Goal: Information Seeking & Learning: Find specific fact

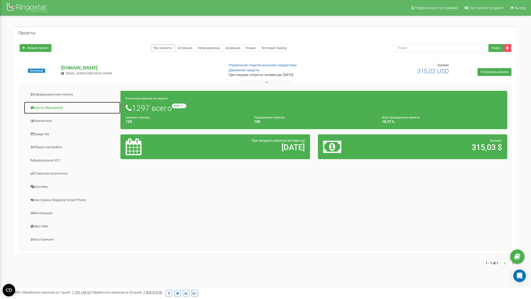
click at [53, 106] on link "Центр обращений" at bounding box center [72, 108] width 97 height 13
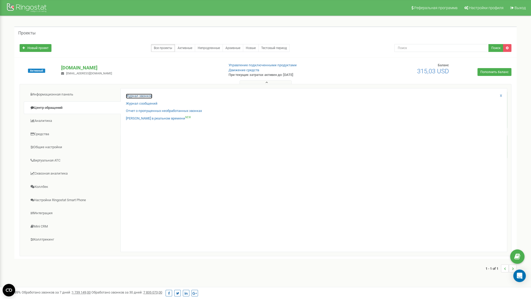
click at [144, 96] on link "Журнал звонков" at bounding box center [139, 96] width 26 height 5
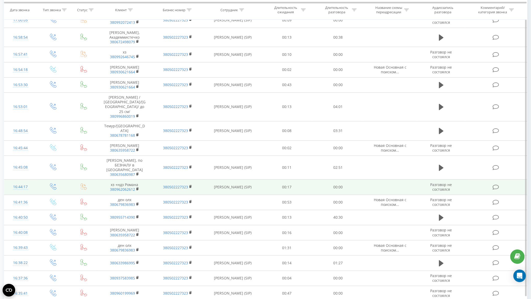
scroll to position [189, 0]
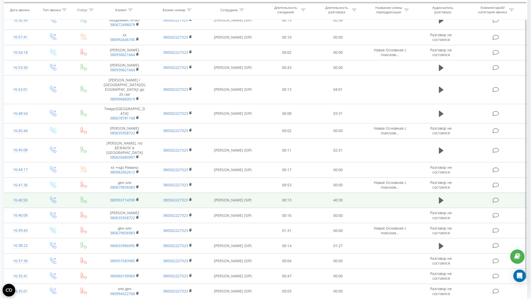
click at [201, 193] on td "380502227323" at bounding box center [177, 200] width 53 height 15
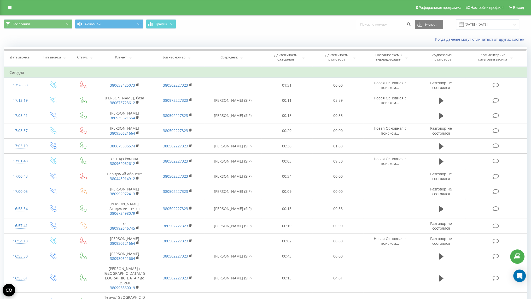
scroll to position [0, 0]
click at [397, 24] on input at bounding box center [384, 24] width 55 height 9
paste input "380955714390"
type input "380955714390"
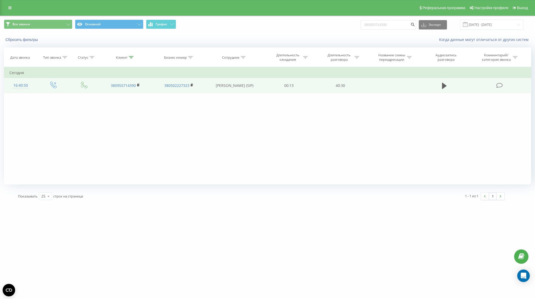
click at [499, 86] on icon at bounding box center [499, 85] width 7 height 5
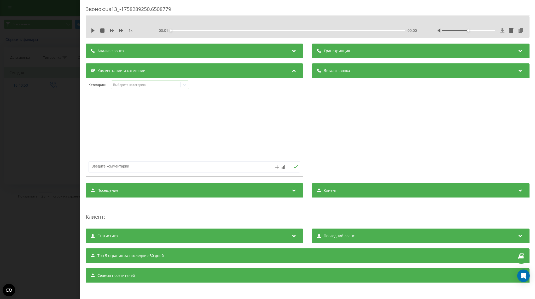
click at [502, 31] on icon at bounding box center [502, 30] width 4 height 5
click at [501, 31] on icon at bounding box center [502, 30] width 4 height 5
click at [502, 30] on icon at bounding box center [502, 30] width 4 height 5
click at [499, 31] on div at bounding box center [480, 30] width 87 height 5
click at [501, 30] on icon at bounding box center [502, 30] width 4 height 5
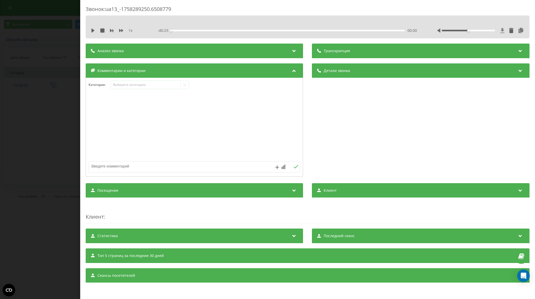
click at [501, 30] on icon at bounding box center [502, 30] width 4 height 5
click at [334, 298] on div "Звонок : ua13_-1758289250.6508779 1 x - 40:23 00:00 00:00 Транскрипция Для анал…" at bounding box center [307, 149] width 455 height 299
click at [505, 28] on div "1 x - 40:23 00:00 00:00" at bounding box center [308, 31] width 436 height 8
click at [503, 30] on icon at bounding box center [502, 30] width 4 height 5
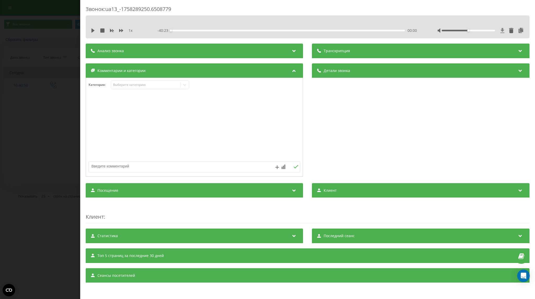
click at [503, 30] on icon at bounding box center [502, 30] width 4 height 5
click at [503, 29] on icon at bounding box center [502, 30] width 4 height 5
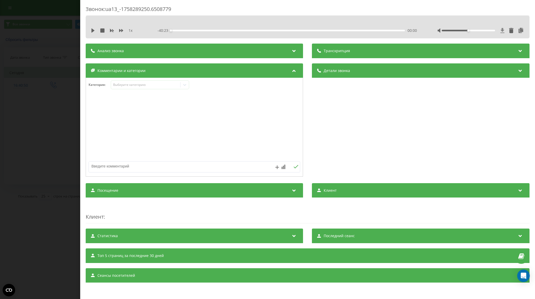
click at [502, 32] on icon at bounding box center [502, 30] width 4 height 5
click at [302, 10] on div "Звонок : ua13_-1758289250.6508779" at bounding box center [308, 10] width 444 height 10
click at [298, 13] on div "Звонок : ua13_-1758289250.6508779" at bounding box center [308, 10] width 444 height 10
